Goal: Navigation & Orientation: Find specific page/section

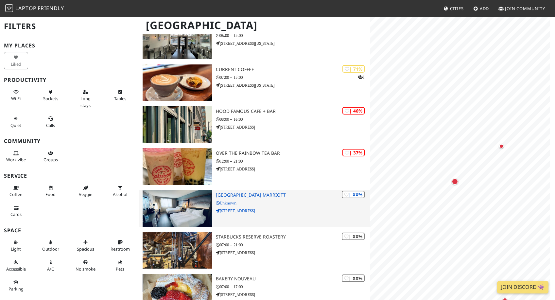
scroll to position [164, 0]
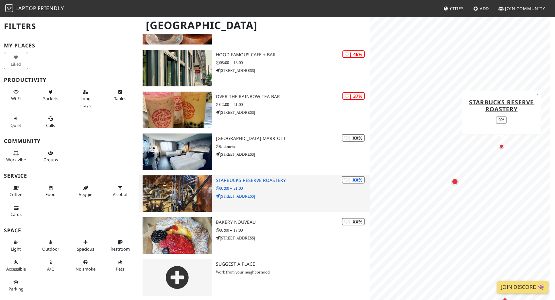
click at [296, 194] on p "1124 Pike St" at bounding box center [293, 196] width 154 height 6
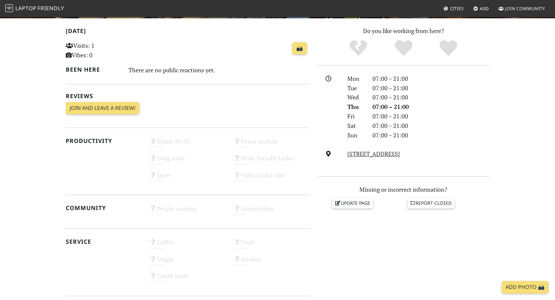
scroll to position [161, 0]
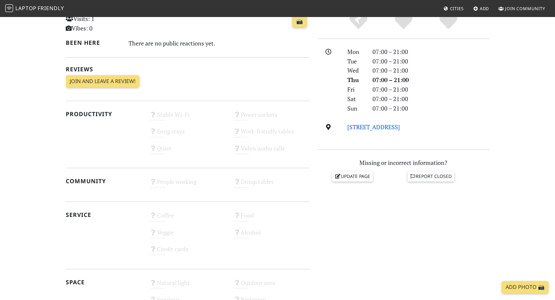
click at [380, 128] on link "1124 Pike St, 98101, Seattle" at bounding box center [373, 127] width 53 height 8
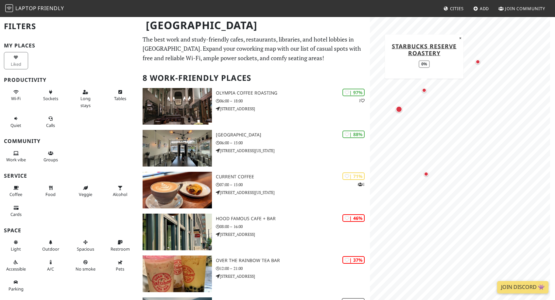
click at [425, 91] on div "Map marker" at bounding box center [424, 90] width 5 height 5
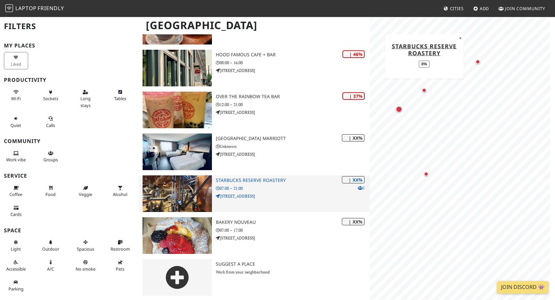
click at [231, 181] on h3 "Starbucks Reserve Roastery" at bounding box center [293, 181] width 154 height 6
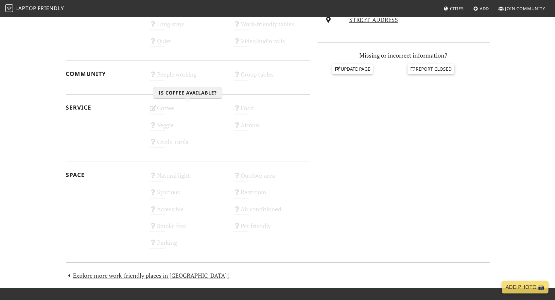
scroll to position [315, 0]
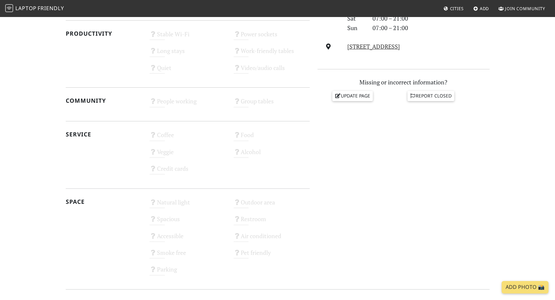
scroll to position [315, 0]
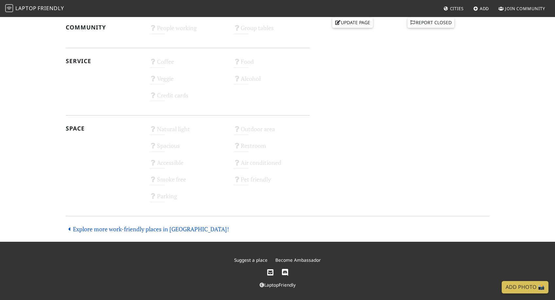
click at [141, 228] on link "Explore more work-friendly places in [GEOGRAPHIC_DATA]!" at bounding box center [148, 229] width 164 height 8
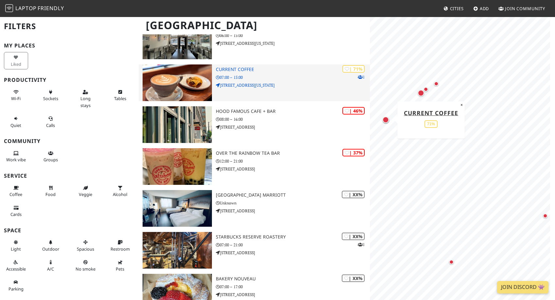
scroll to position [134, 0]
